Goal: Task Accomplishment & Management: Use online tool/utility

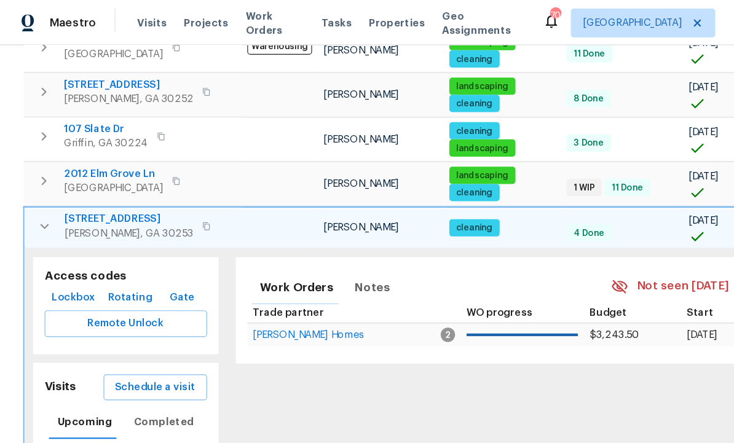
click at [36, 186] on icon "button" at bounding box center [38, 193] width 15 height 15
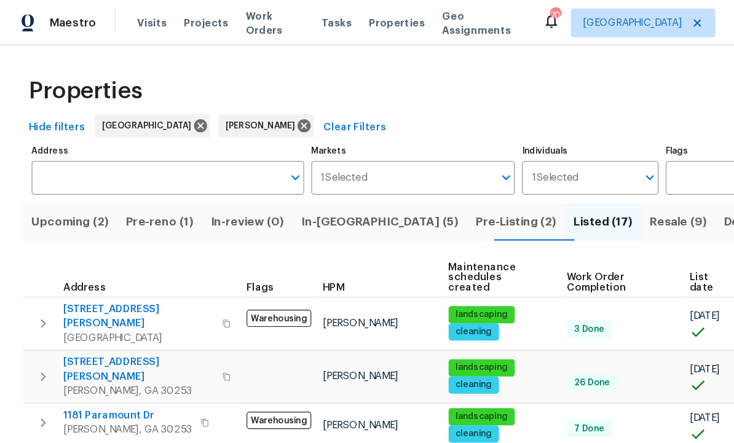
click at [407, 195] on span "Pre-Listing (2)" at bounding box center [441, 189] width 69 height 17
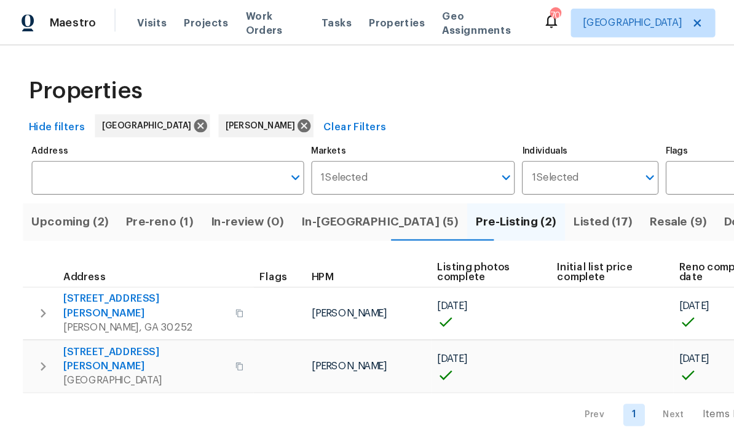
click at [305, 185] on span "In-reno (5)" at bounding box center [324, 189] width 135 height 17
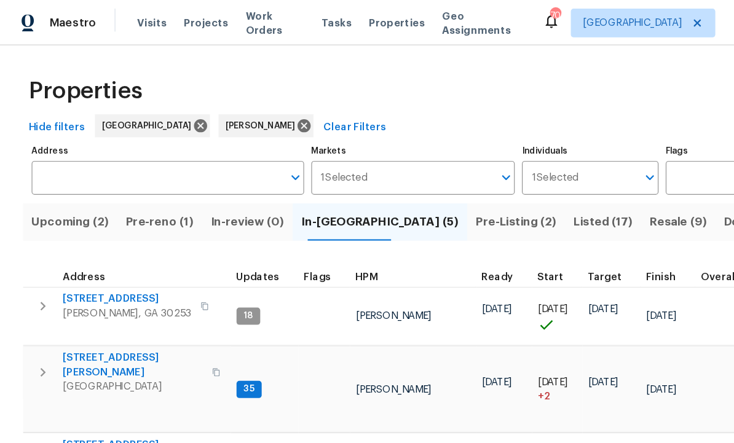
click at [82, 300] on span "280 Hoglen Dr" at bounding box center [114, 312] width 120 height 25
click at [407, 194] on span "Pre-Listing (2)" at bounding box center [441, 189] width 69 height 17
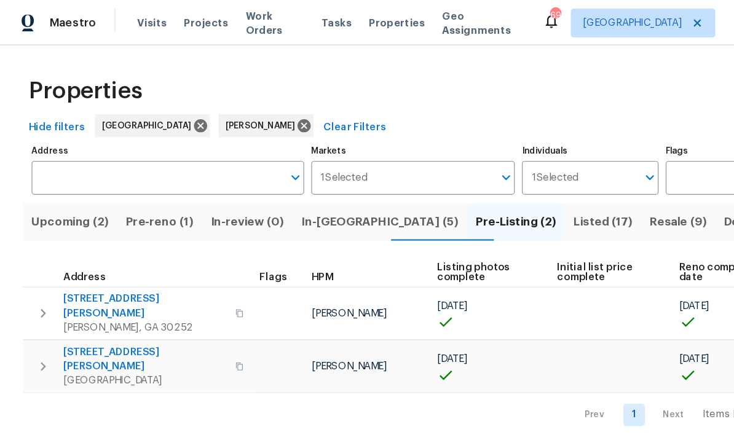
click at [86, 260] on span "111 Harper Rd" at bounding box center [123, 261] width 139 height 25
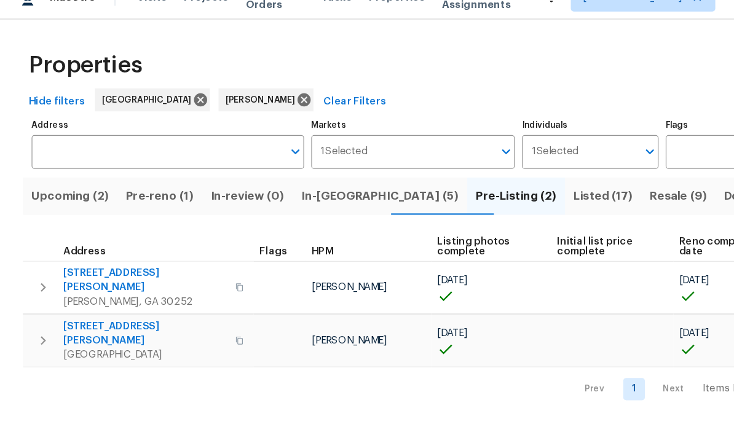
click at [36, 261] on icon "button" at bounding box center [36, 268] width 15 height 15
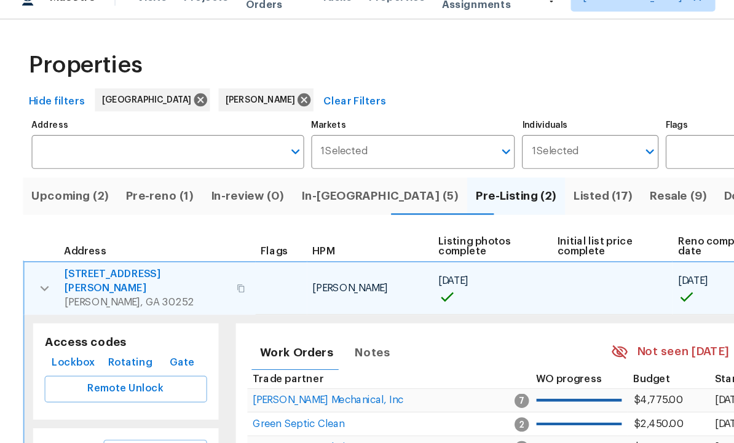
click at [63, 325] on span "Lockbox" at bounding box center [62, 332] width 37 height 15
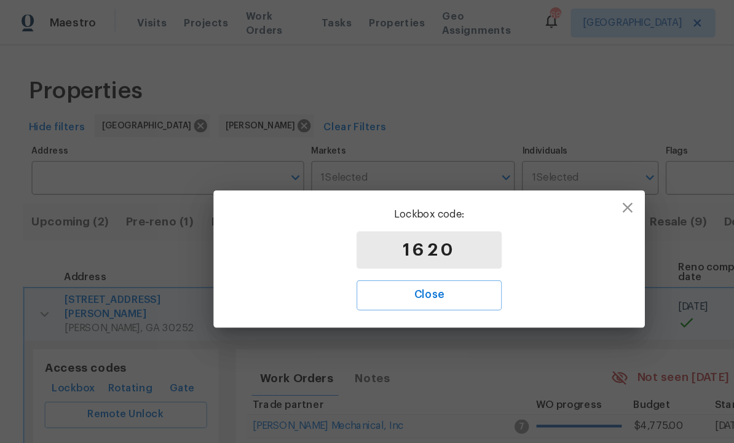
click at [378, 254] on span "Close" at bounding box center [366, 253] width 97 height 16
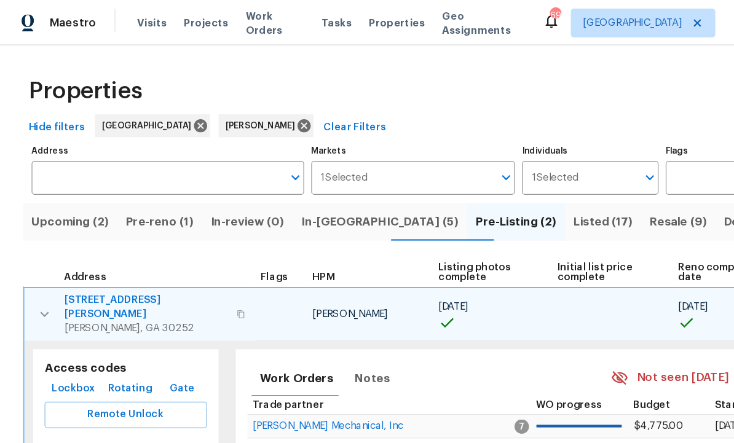
scroll to position [23, 0]
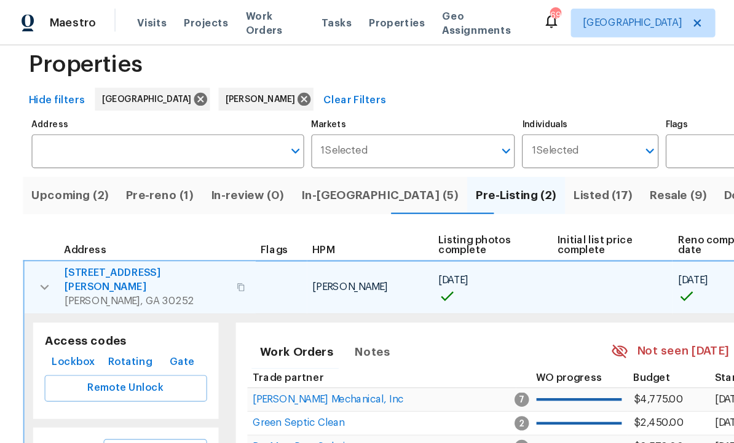
click at [490, 163] on span "Listed (17)" at bounding box center [515, 167] width 50 height 17
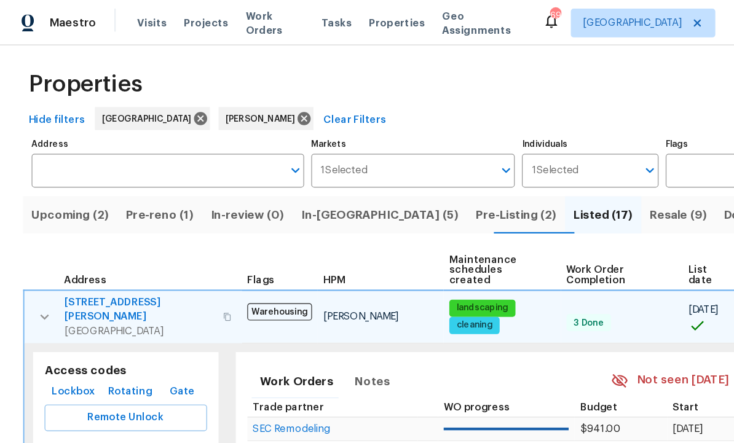
scroll to position [7, 0]
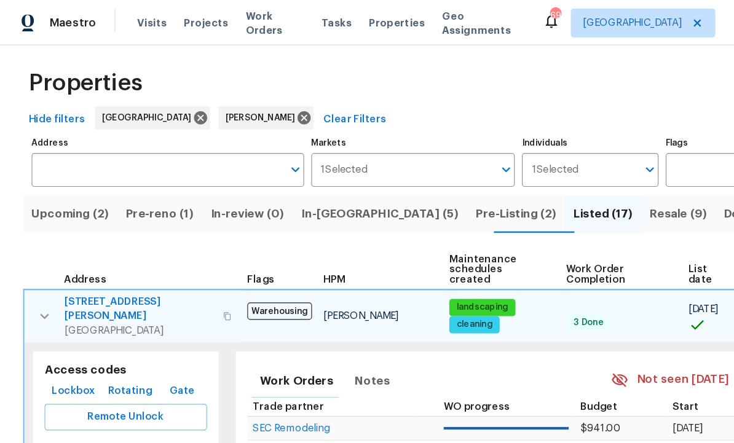
click at [40, 268] on icon "button" at bounding box center [37, 270] width 7 height 4
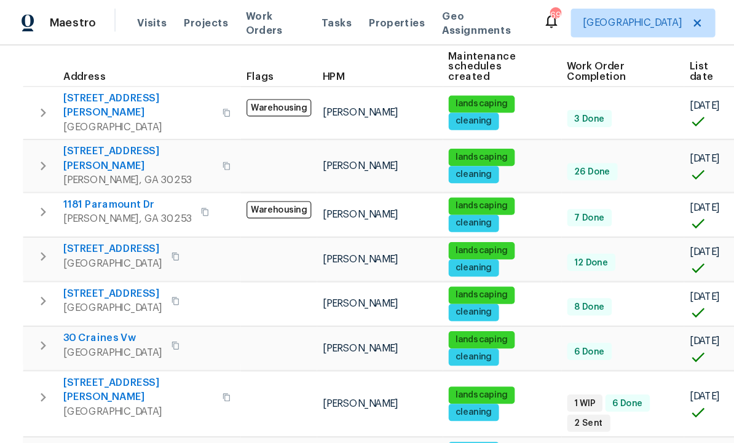
scroll to position [184, 0]
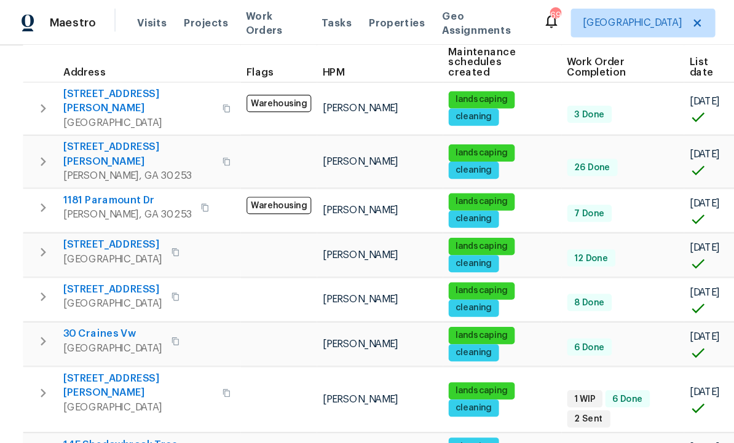
click at [91, 318] on span "[STREET_ADDRESS][PERSON_NAME]" at bounding box center [118, 330] width 128 height 25
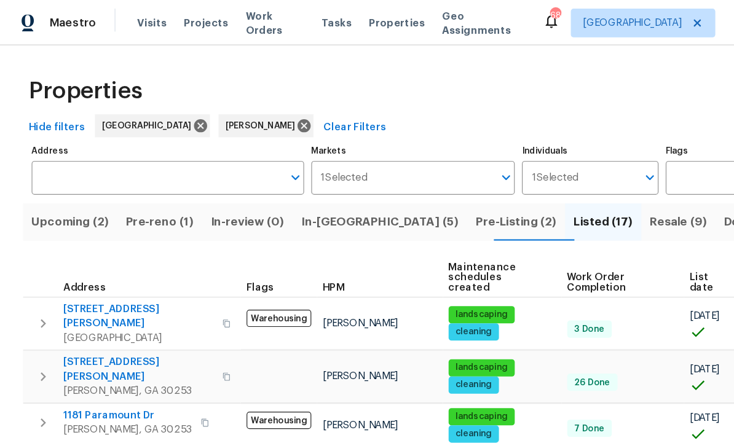
scroll to position [0, 0]
click at [407, 192] on span "Pre-Listing (2)" at bounding box center [441, 189] width 69 height 17
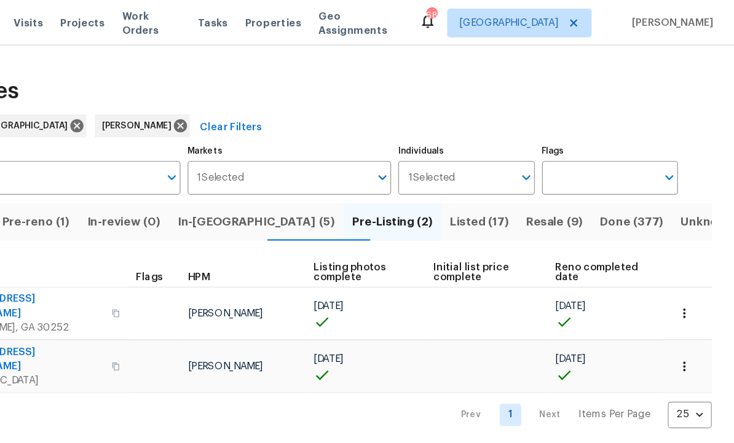
click at [684, 262] on icon "button" at bounding box center [690, 268] width 12 height 12
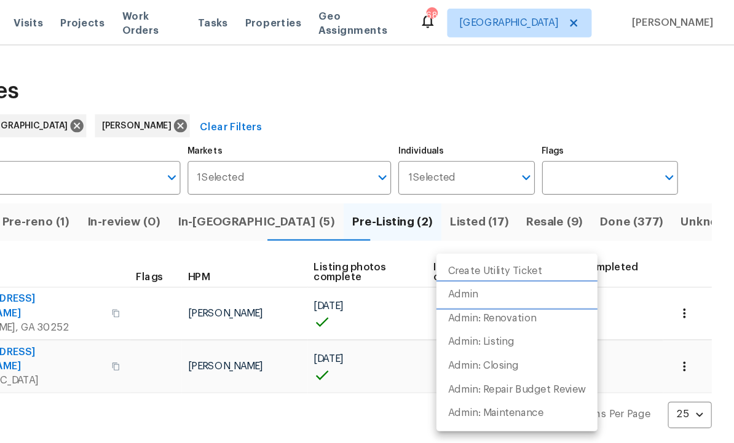
click at [479, 254] on li "Admin" at bounding box center [548, 252] width 138 height 20
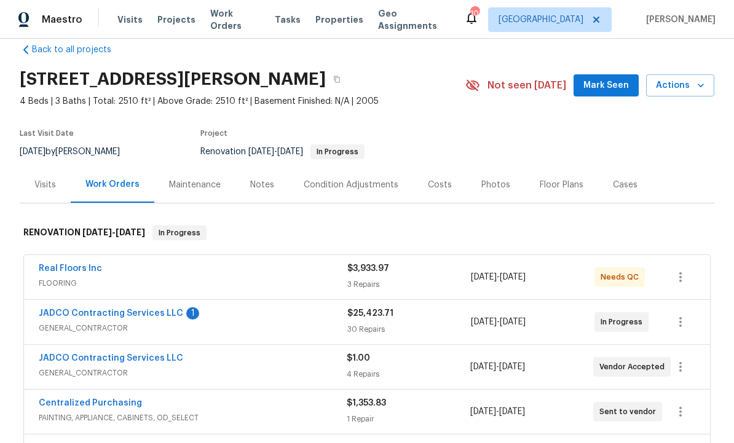
scroll to position [19, 0]
click at [161, 317] on link "JADCO Contracting Services LLC" at bounding box center [111, 314] width 144 height 9
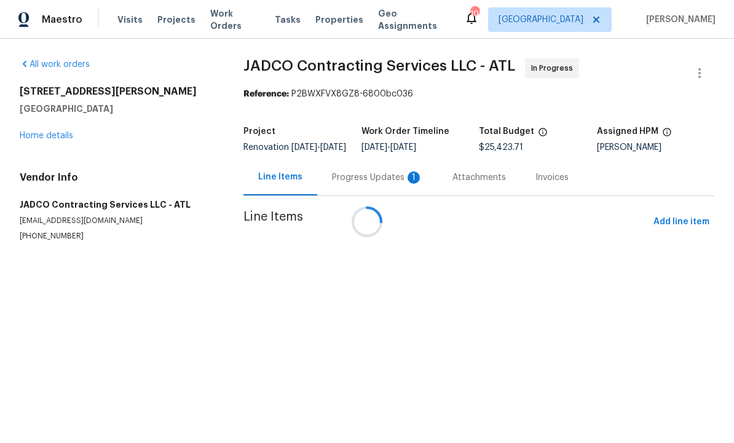
click at [353, 189] on div at bounding box center [367, 221] width 734 height 443
click at [367, 189] on div at bounding box center [367, 221] width 734 height 443
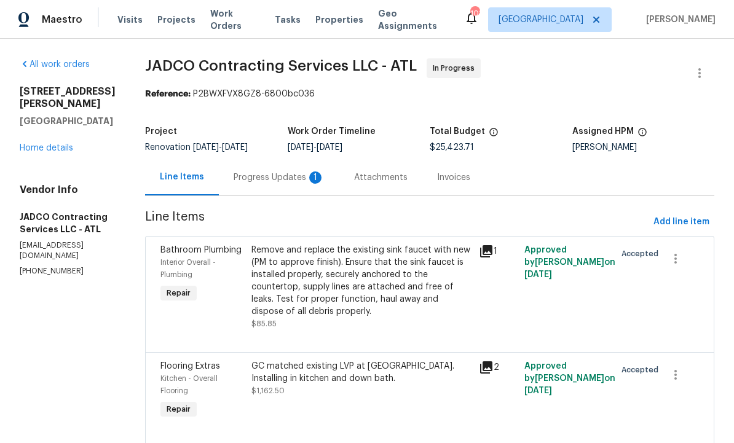
click at [296, 182] on div "Progress Updates 1" at bounding box center [278, 177] width 91 height 12
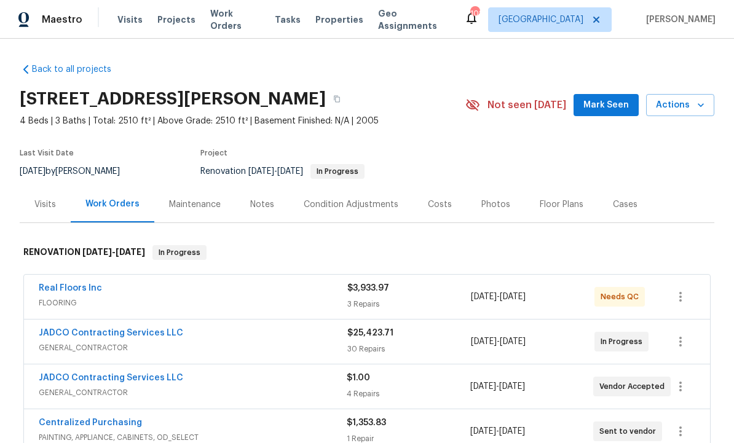
click at [438, 206] on div "Costs" at bounding box center [440, 204] width 24 height 12
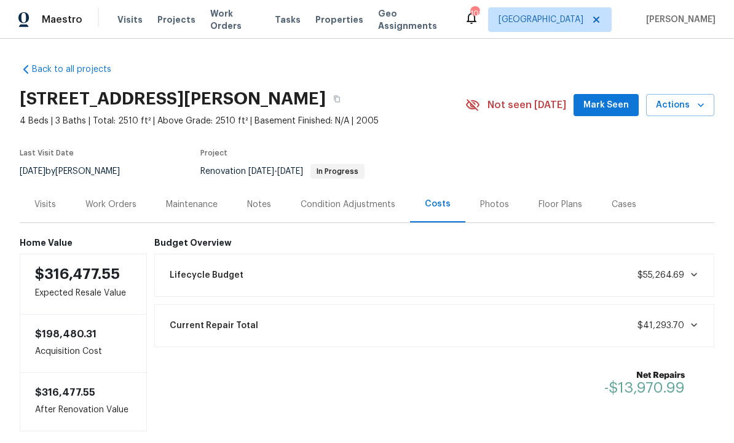
click at [346, 202] on div "Condition Adjustments" at bounding box center [347, 204] width 95 height 12
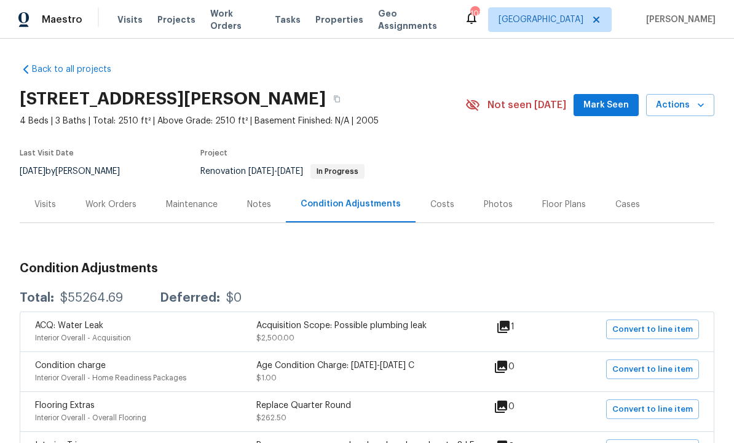
click at [603, 103] on span "Mark Seen" at bounding box center [605, 105] width 45 height 15
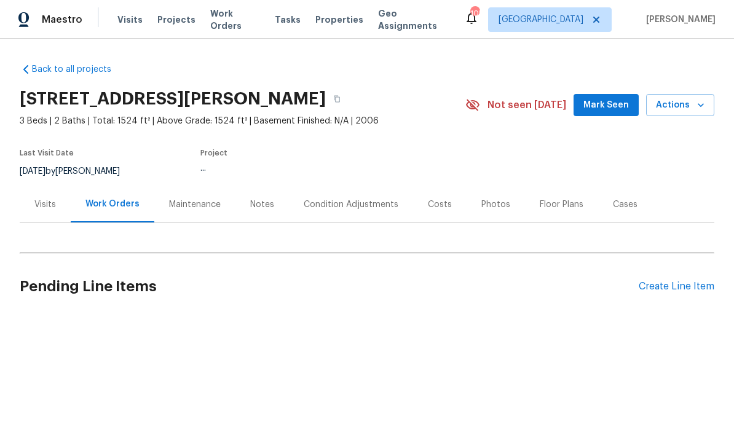
click at [603, 100] on span "Mark Seen" at bounding box center [605, 105] width 45 height 15
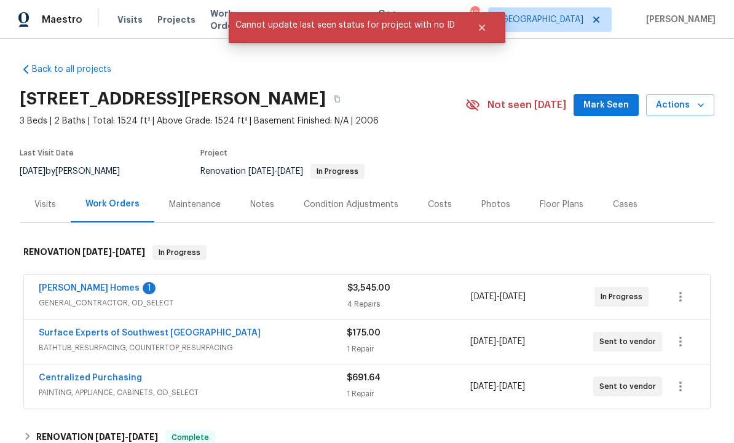
click at [85, 292] on link "[PERSON_NAME] Homes" at bounding box center [89, 288] width 101 height 9
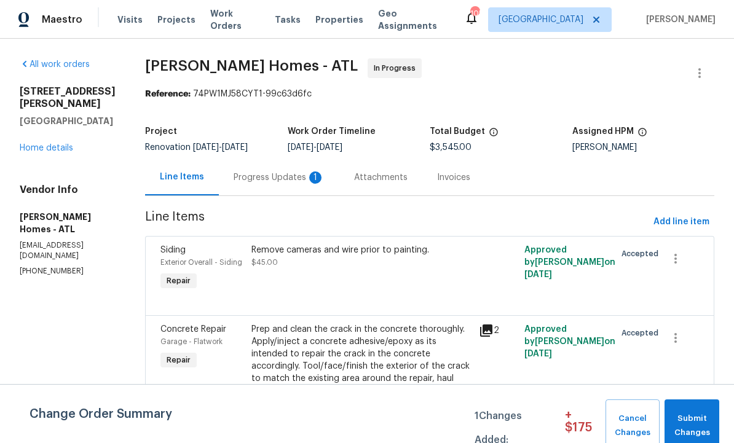
click at [273, 176] on div "Progress Updates 1" at bounding box center [278, 177] width 91 height 12
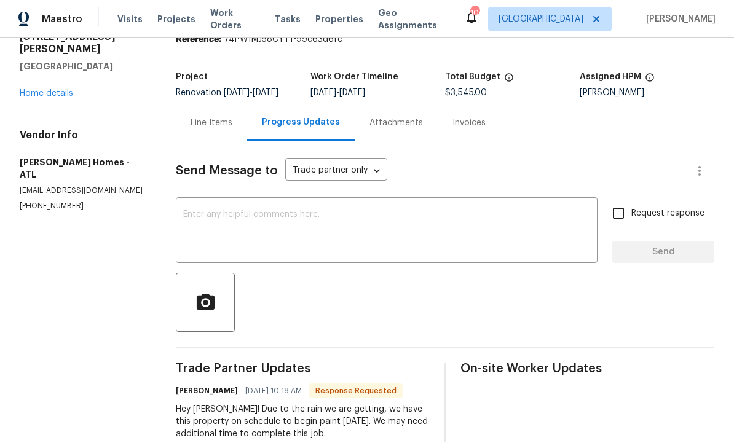
scroll to position [29, 0]
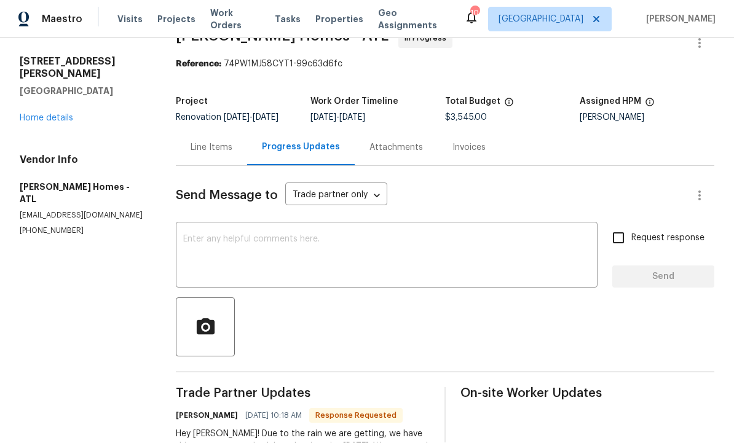
click at [218, 142] on div "Line Items" at bounding box center [211, 148] width 42 height 12
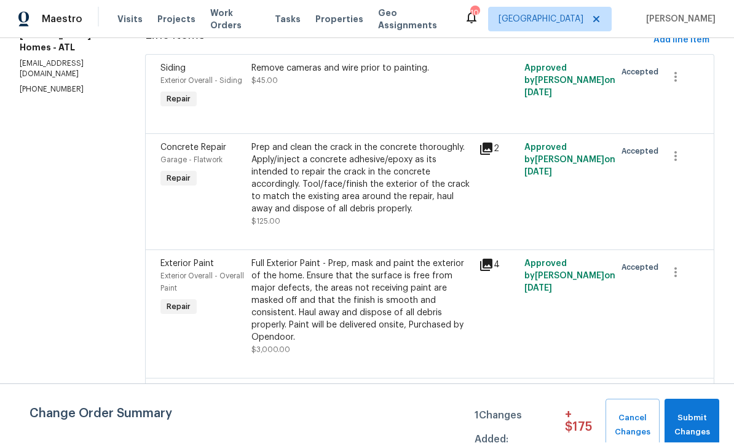
scroll to position [180, 0]
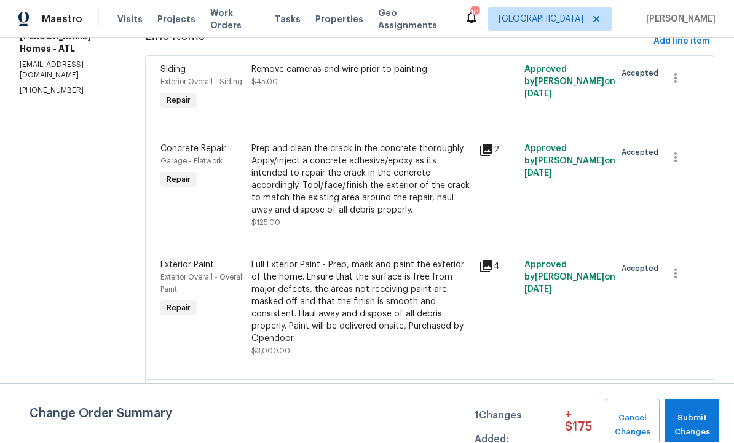
click at [353, 267] on div "Full Exterior Paint - Prep, mask and paint the exterior of the home. Ensure tha…" at bounding box center [361, 302] width 220 height 86
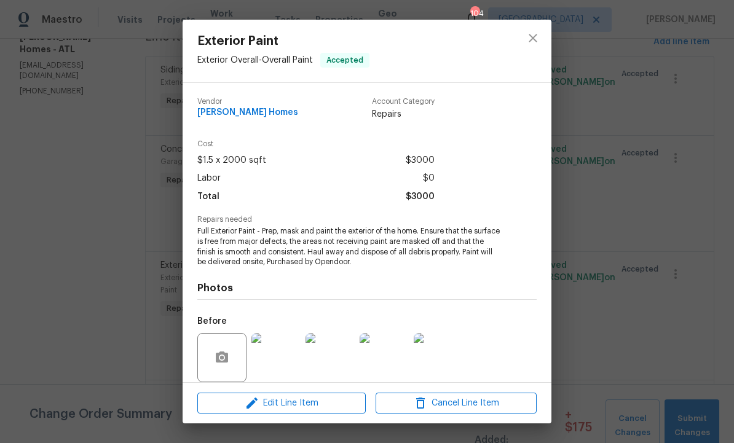
click at [603, 122] on div "Exterior Paint Exterior Overall - Overall Paint Accepted Vendor [PERSON_NAME] H…" at bounding box center [367, 221] width 734 height 443
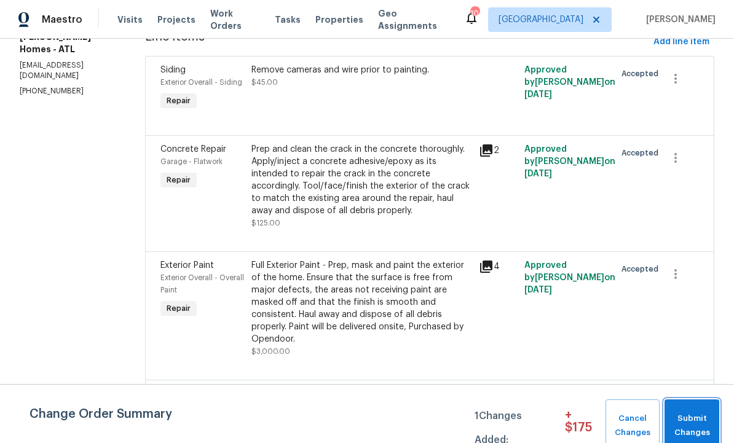
click at [698, 417] on span "Submit Changes" at bounding box center [691, 426] width 42 height 28
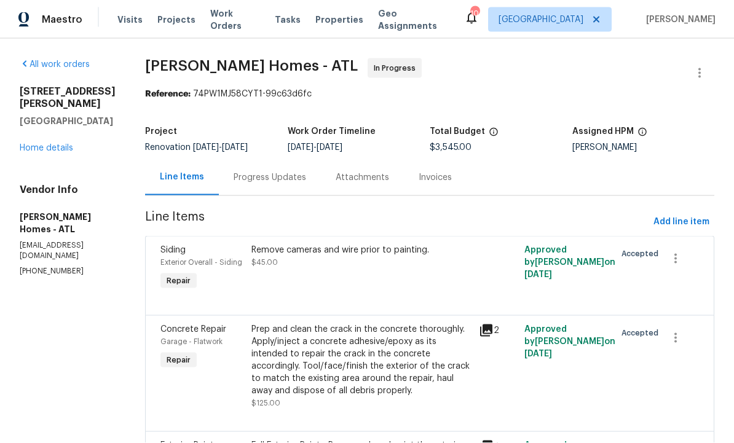
scroll to position [41, 0]
